Goal: Check status: Check status

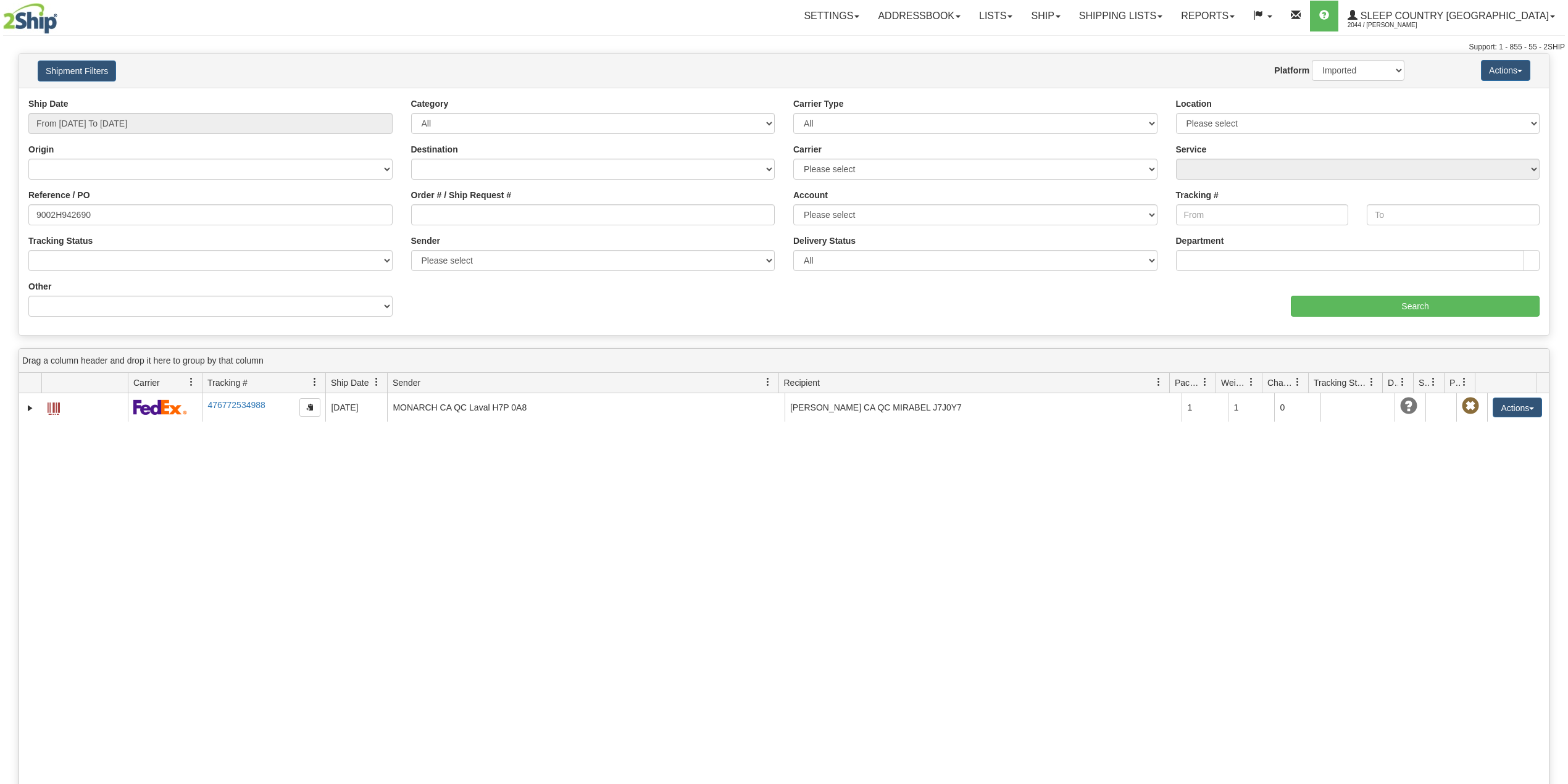
select select "1"
click at [63, 213] on input "9002H942690" at bounding box center [210, 215] width 364 height 21
paste input "I034897"
type input "9002I034897"
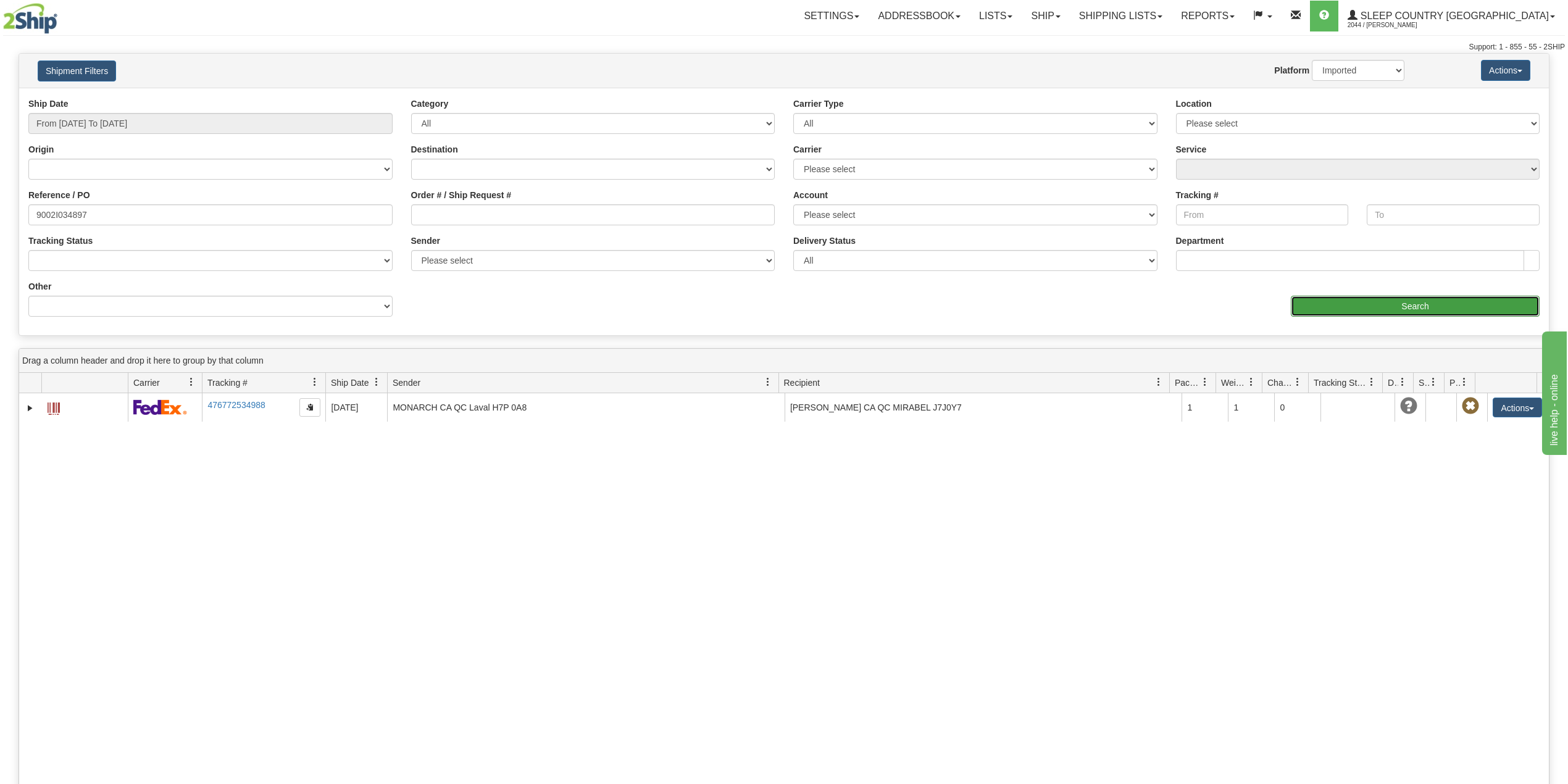
click at [1388, 305] on input "Search" at bounding box center [1415, 306] width 249 height 21
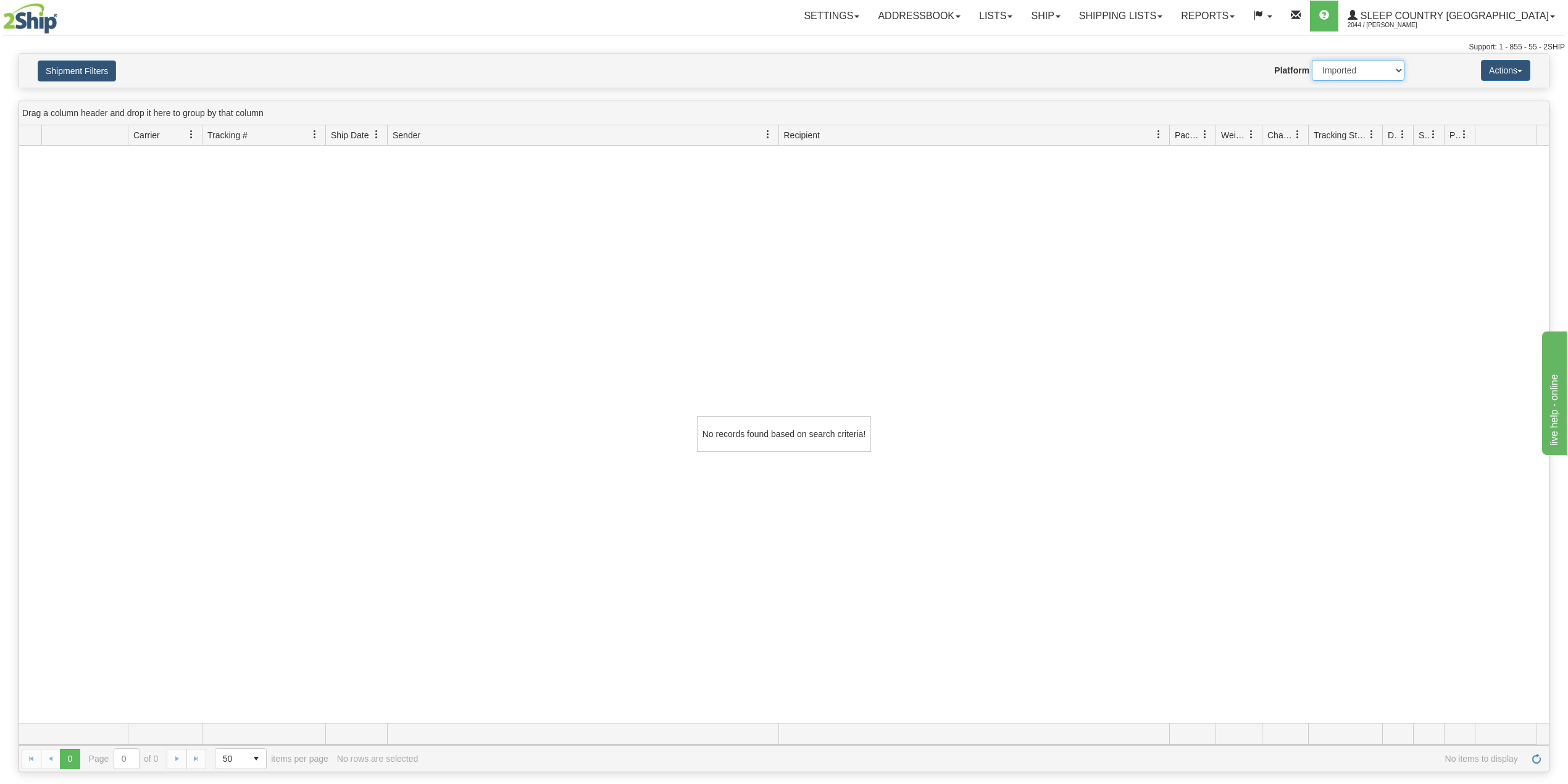
click at [1349, 75] on select "2Ship Imported" at bounding box center [1358, 70] width 93 height 21
select select "0"
click at [1312, 60] on select "2Ship Imported" at bounding box center [1358, 70] width 93 height 21
click at [79, 72] on button "Shipment Filters" at bounding box center [77, 71] width 78 height 21
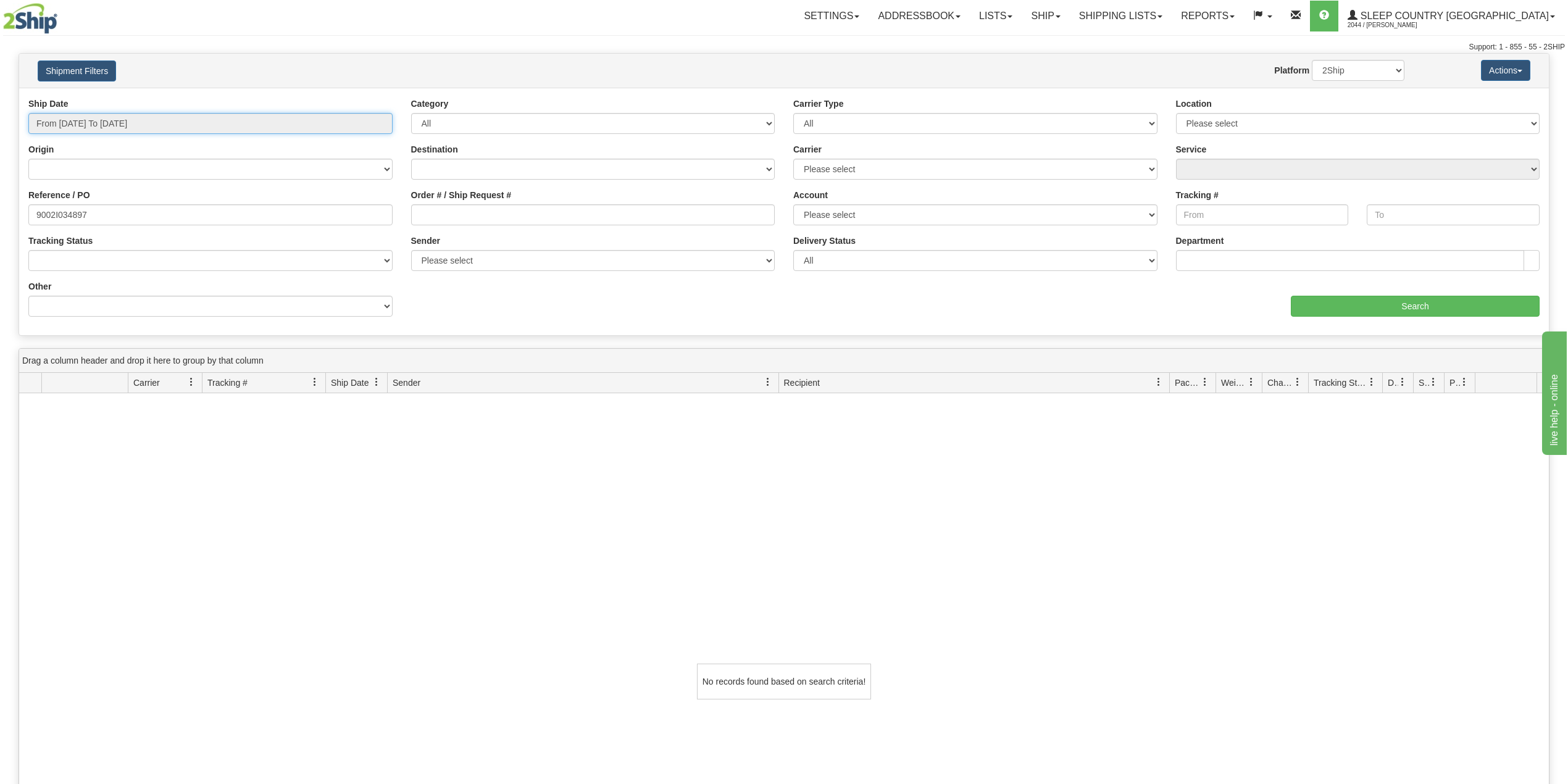
click at [90, 125] on input "From 08/05/2025 To 09/03/2025" at bounding box center [210, 124] width 364 height 21
click at [191, 206] on input "9002I034897" at bounding box center [210, 215] width 364 height 21
drag, startPoint x: 1126, startPoint y: 5, endPoint x: 1106, endPoint y: 16, distance: 22.8
click at [1124, 8] on ul "Settings Shipping Preferences Fields Preferences New Addressbook Recipients Sen…" at bounding box center [1179, 16] width 770 height 31
click at [1069, 16] on link "Ship" at bounding box center [1045, 16] width 48 height 31
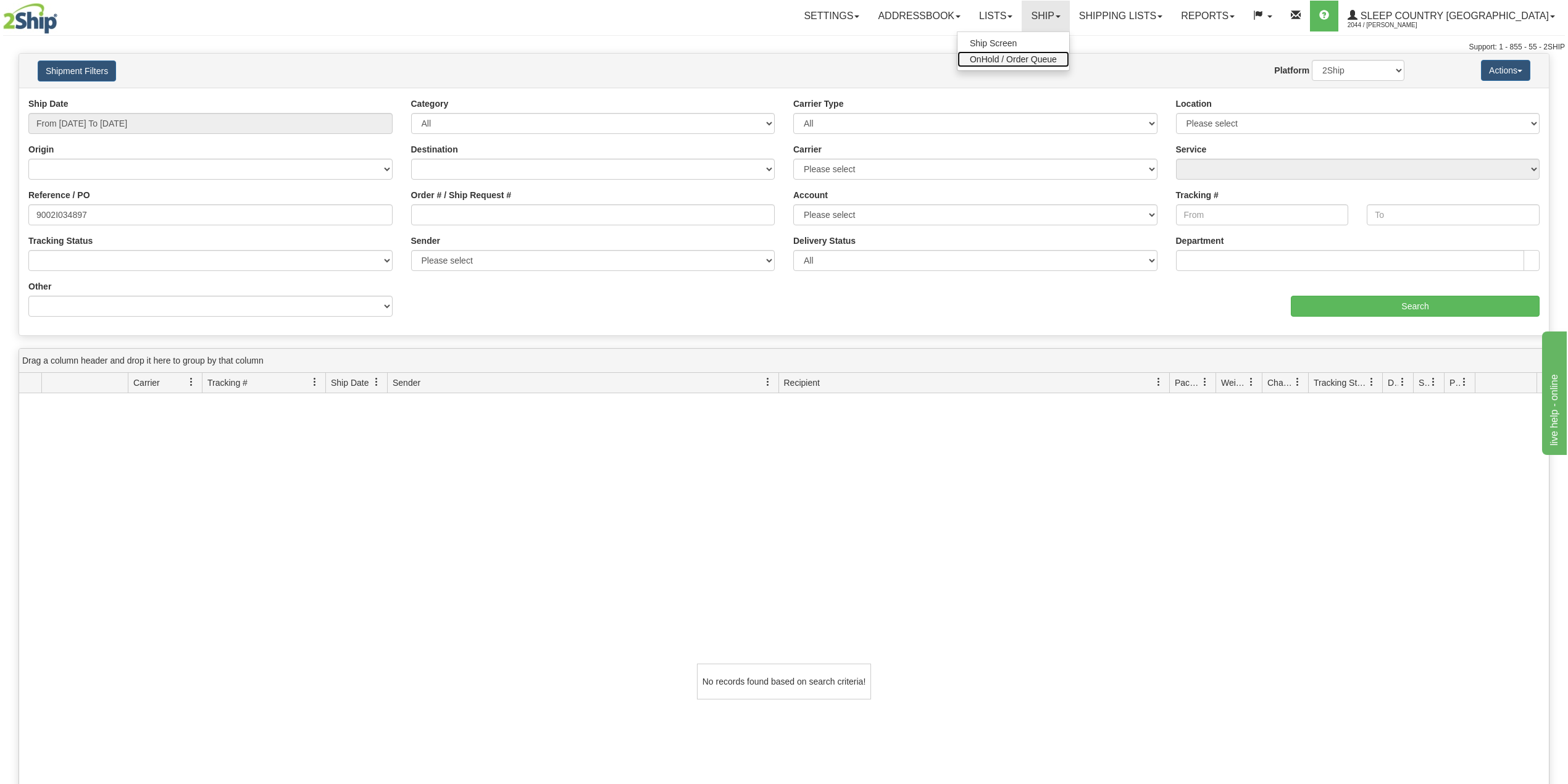
click at [1057, 57] on span "OnHold / Order Queue" at bounding box center [1013, 59] width 87 height 10
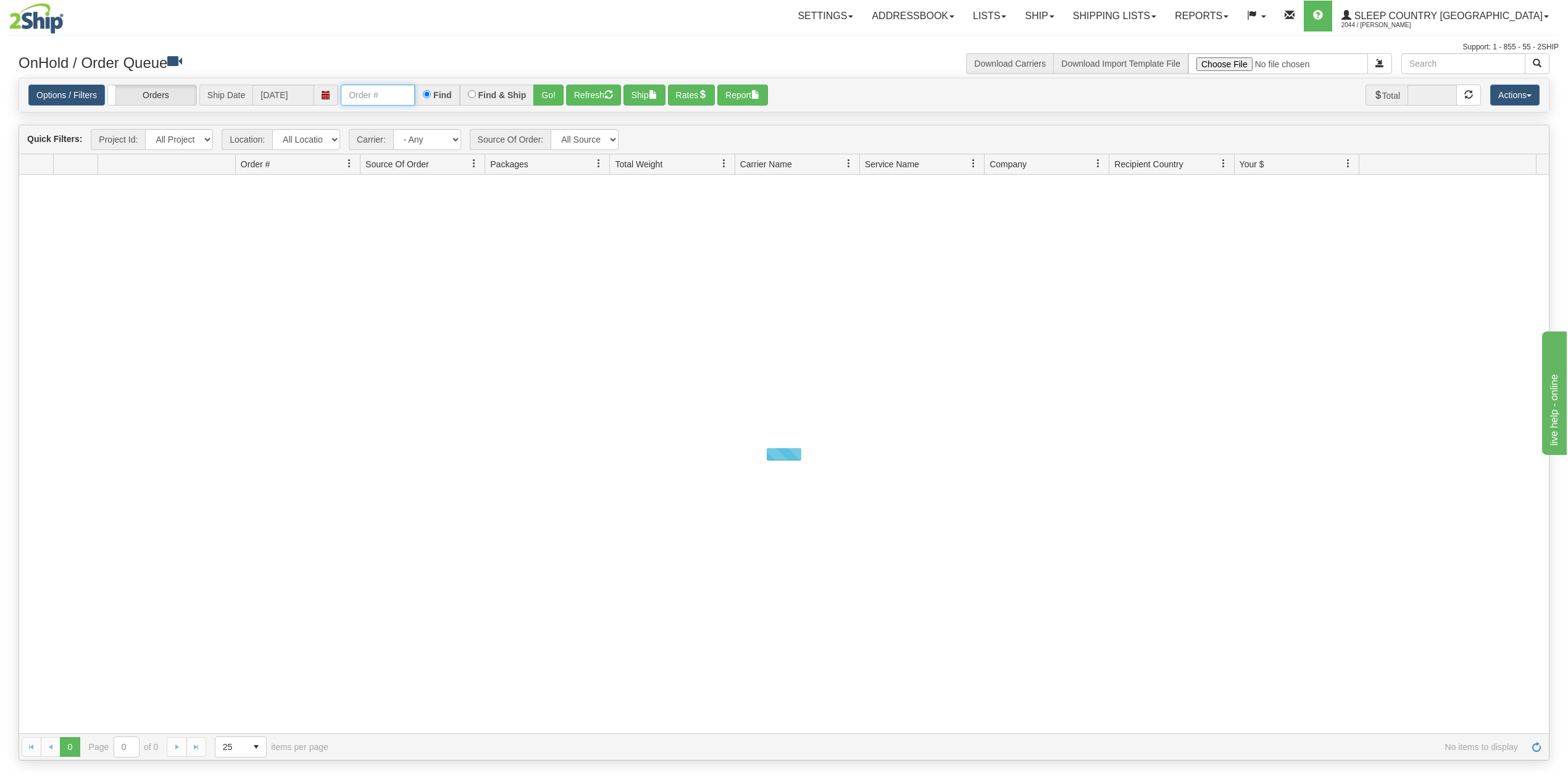
drag, startPoint x: 393, startPoint y: 94, endPoint x: 410, endPoint y: 106, distance: 20.8
click at [393, 94] on input "text" at bounding box center [378, 95] width 74 height 21
paste input "9002I034897"
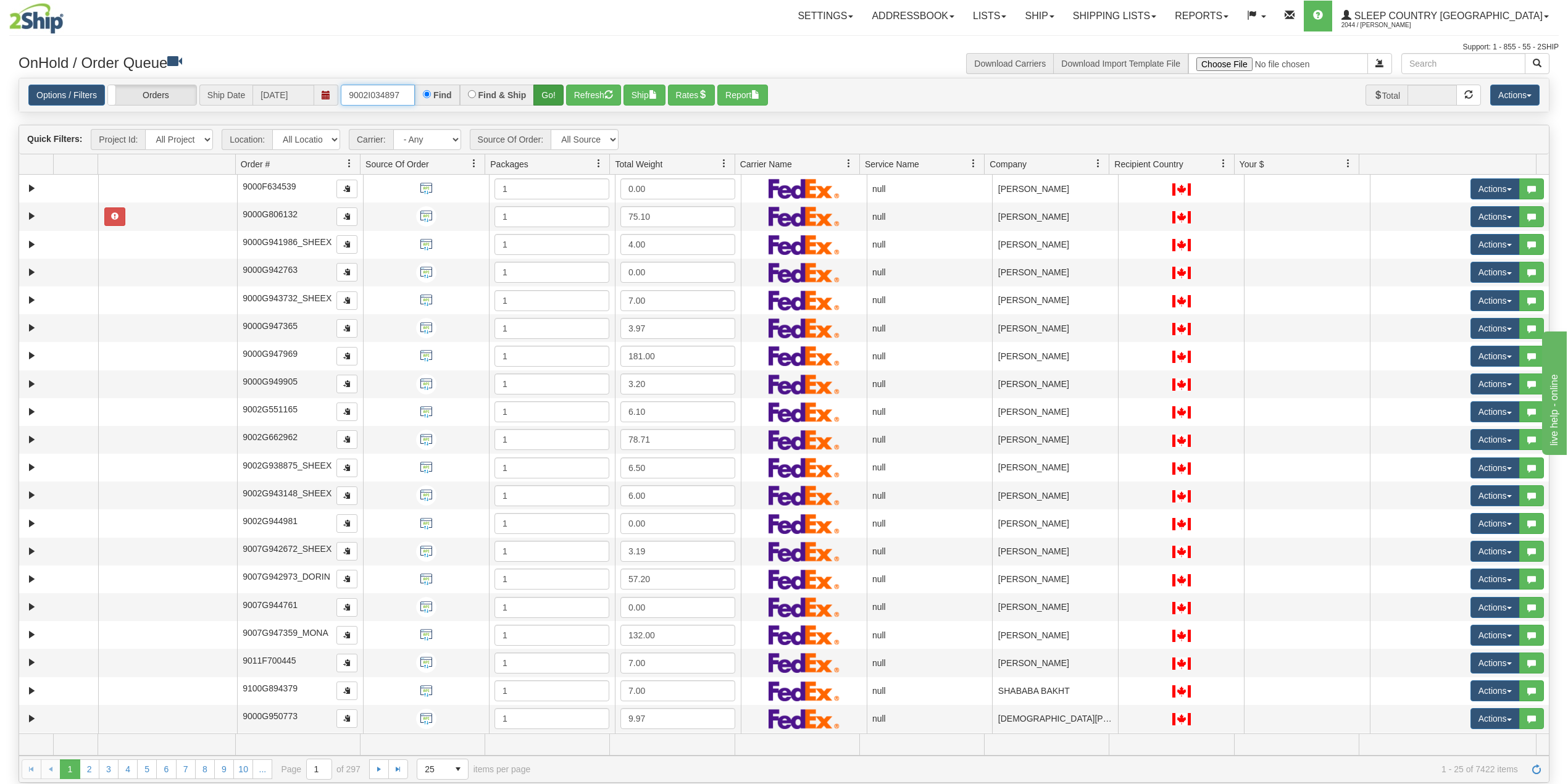
type input "9002I034897"
click at [553, 91] on button "Go!" at bounding box center [548, 95] width 30 height 21
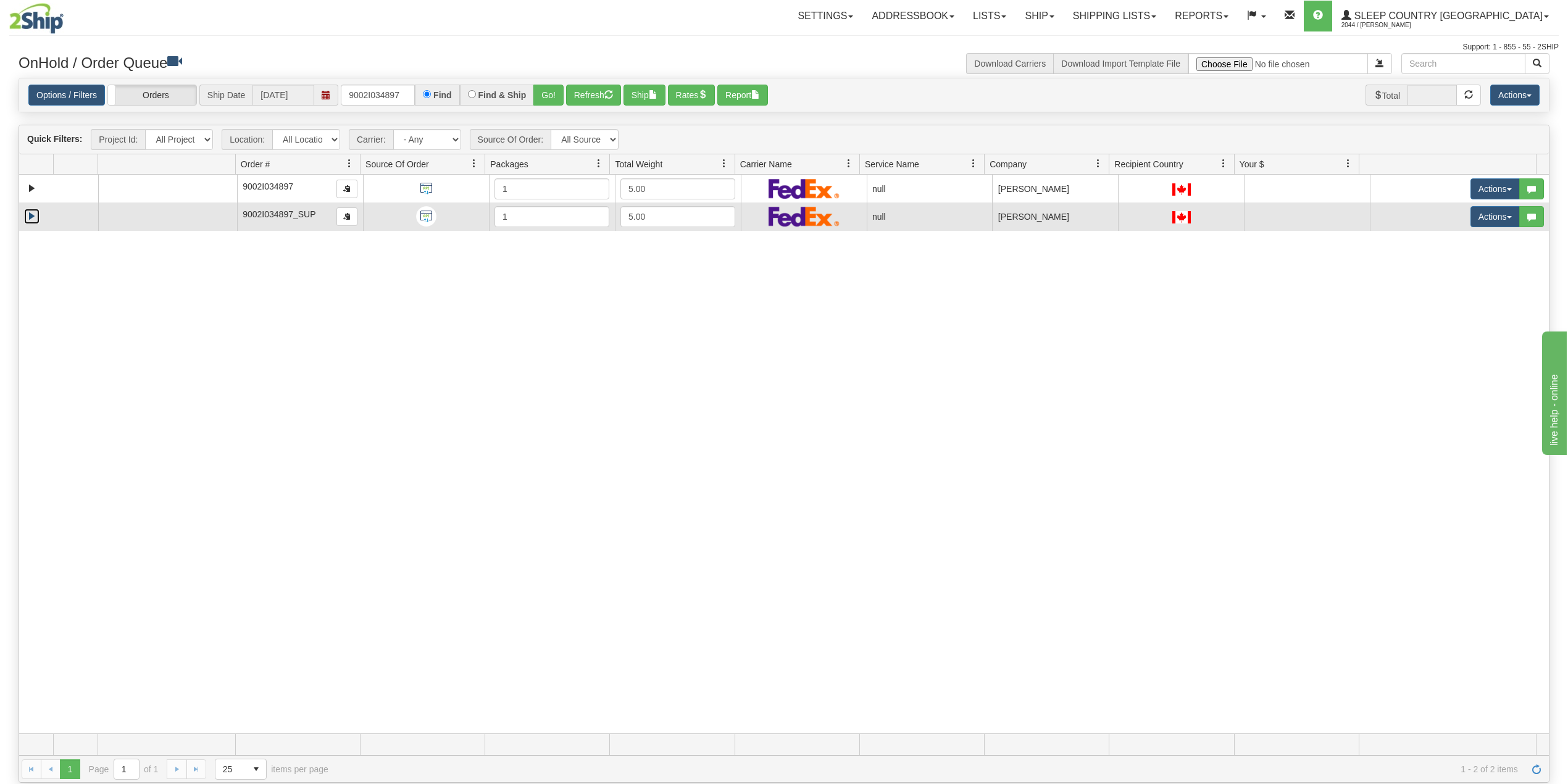
click at [28, 219] on link "Expand" at bounding box center [32, 217] width 15 height 15
